Goal: Navigation & Orientation: Find specific page/section

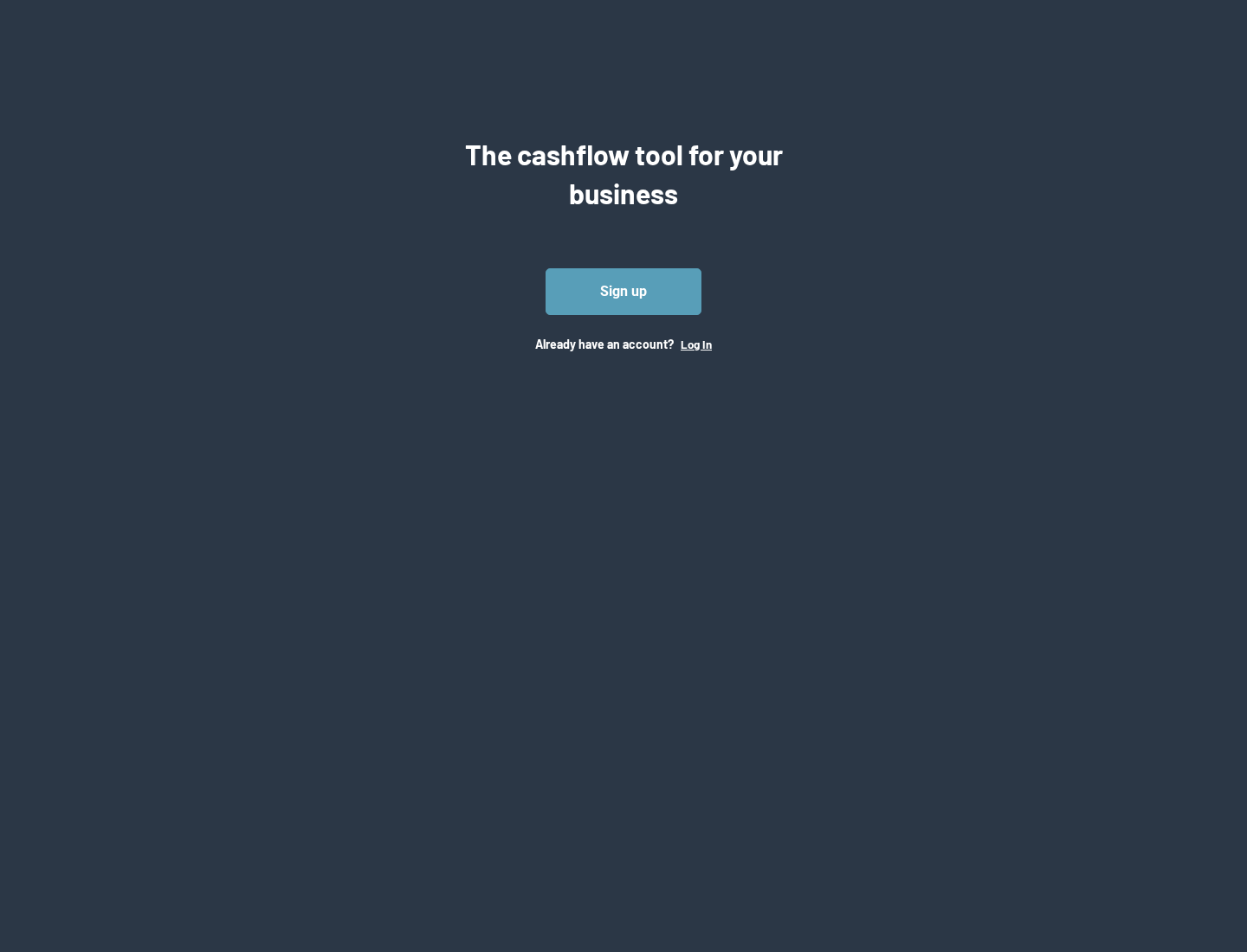
click at [696, 343] on button "Log In" at bounding box center [696, 344] width 31 height 13
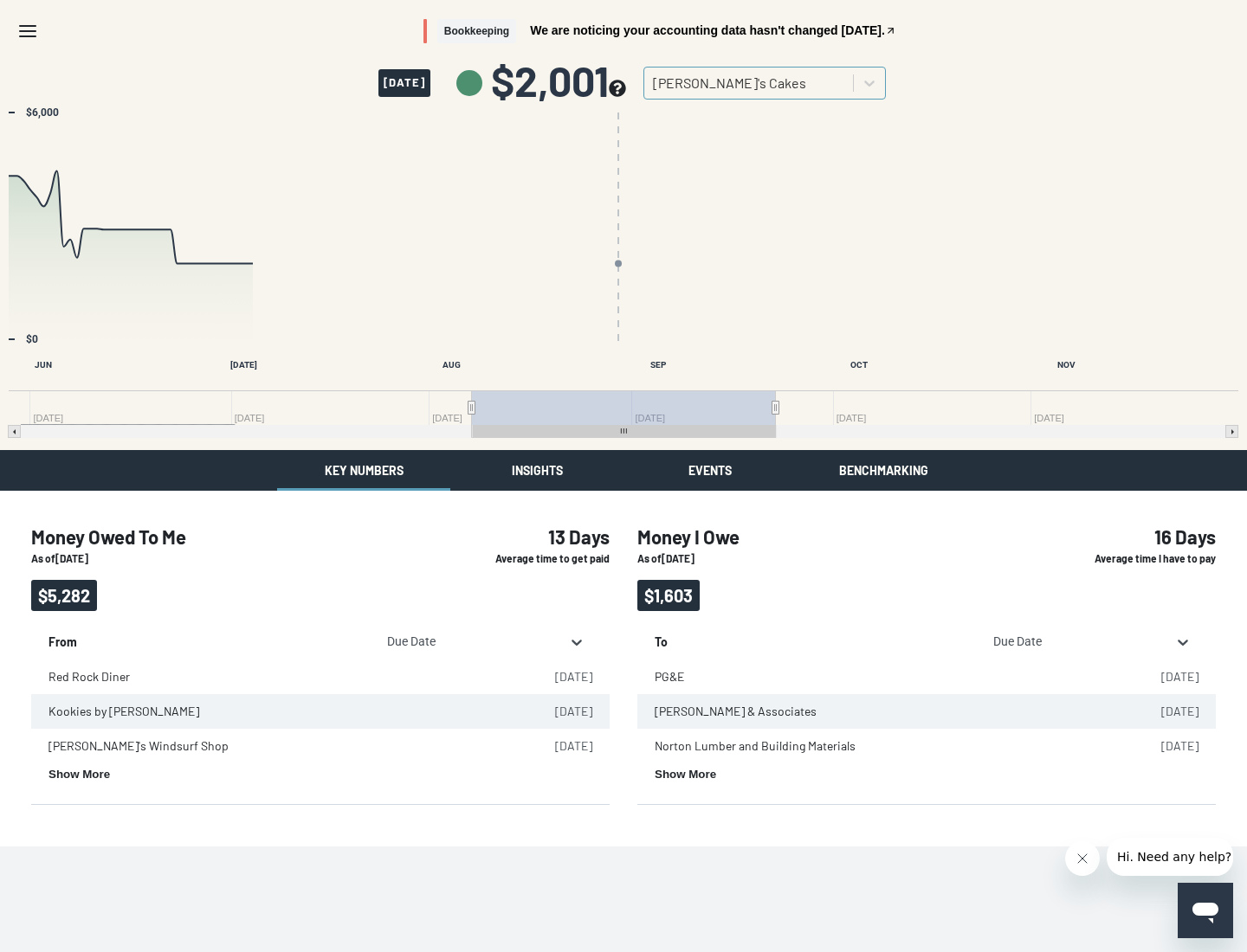
click at [537, 477] on button "Insights" at bounding box center [536, 470] width 173 height 40
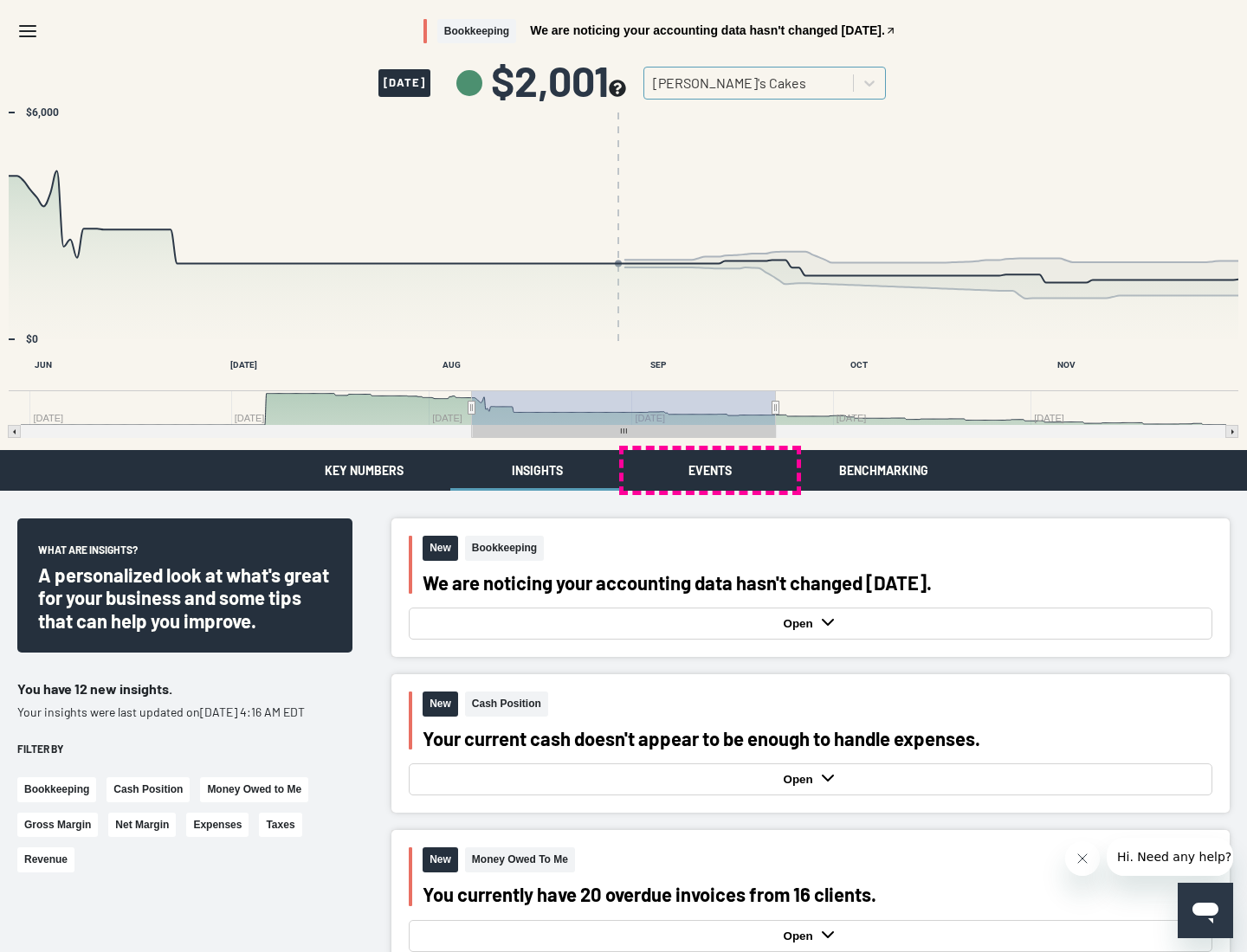
click at [710, 470] on button "Events" at bounding box center [709, 470] width 173 height 40
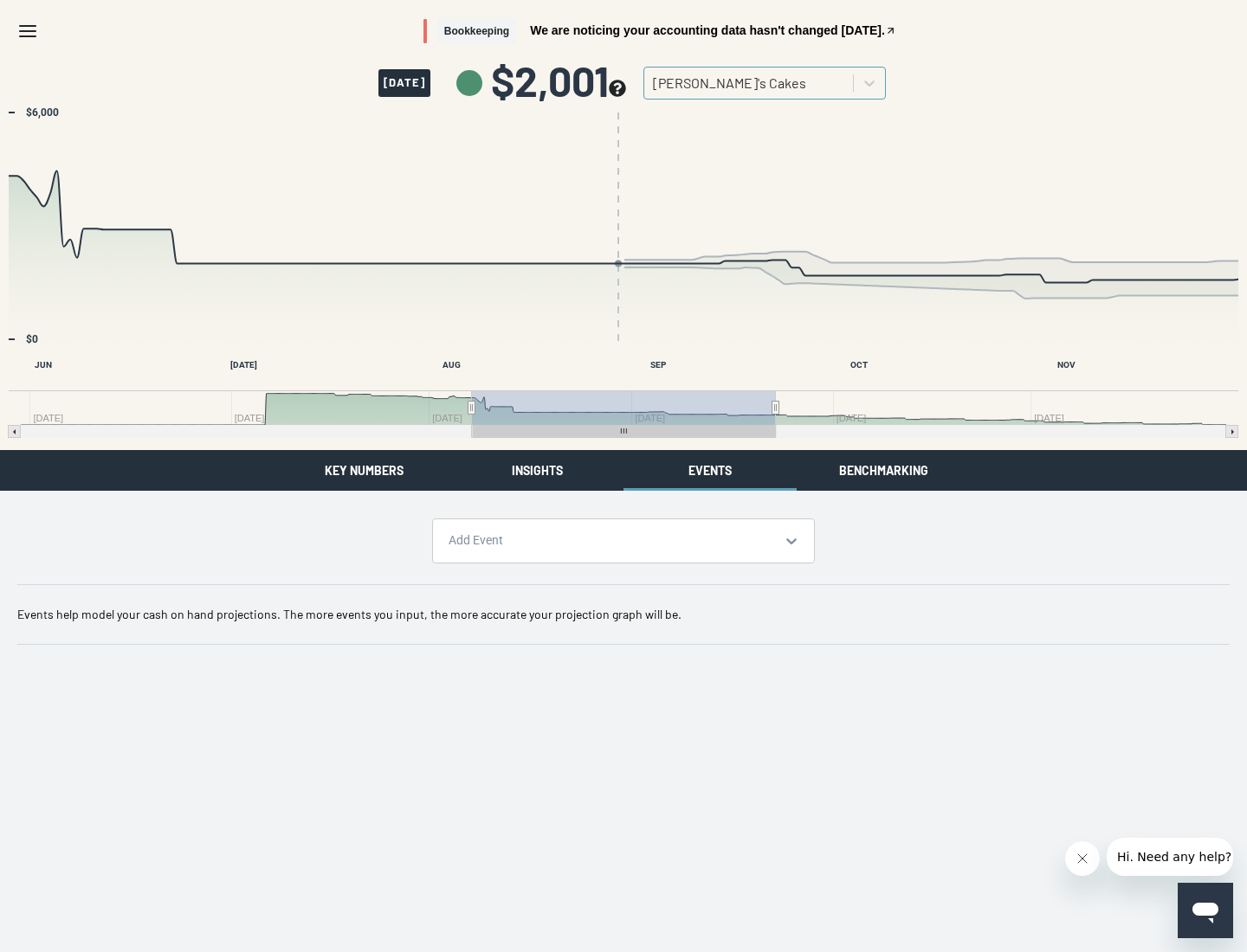
click at [883, 470] on button "Benchmarking" at bounding box center [883, 470] width 173 height 40
